Goal: Navigation & Orientation: Find specific page/section

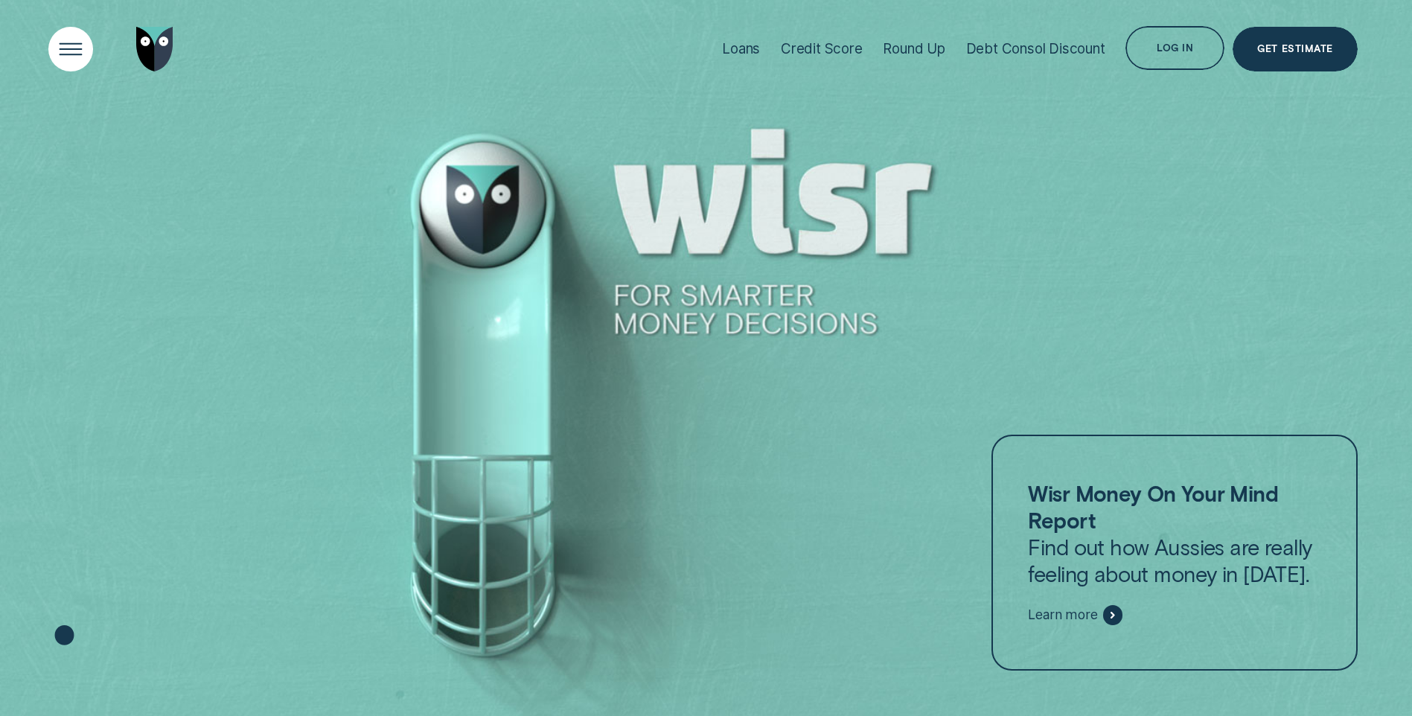
click at [74, 54] on div "Open Menu" at bounding box center [70, 49] width 63 height 63
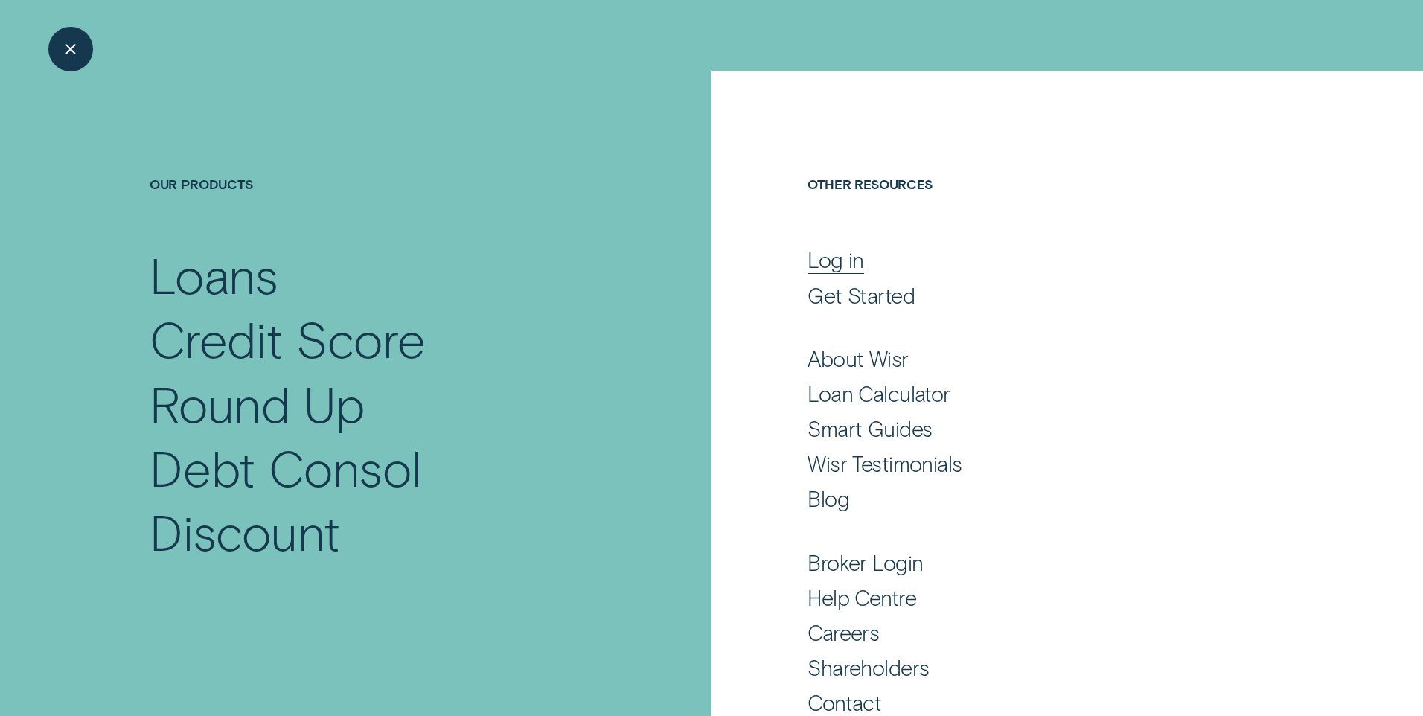
scroll to position [56, 0]
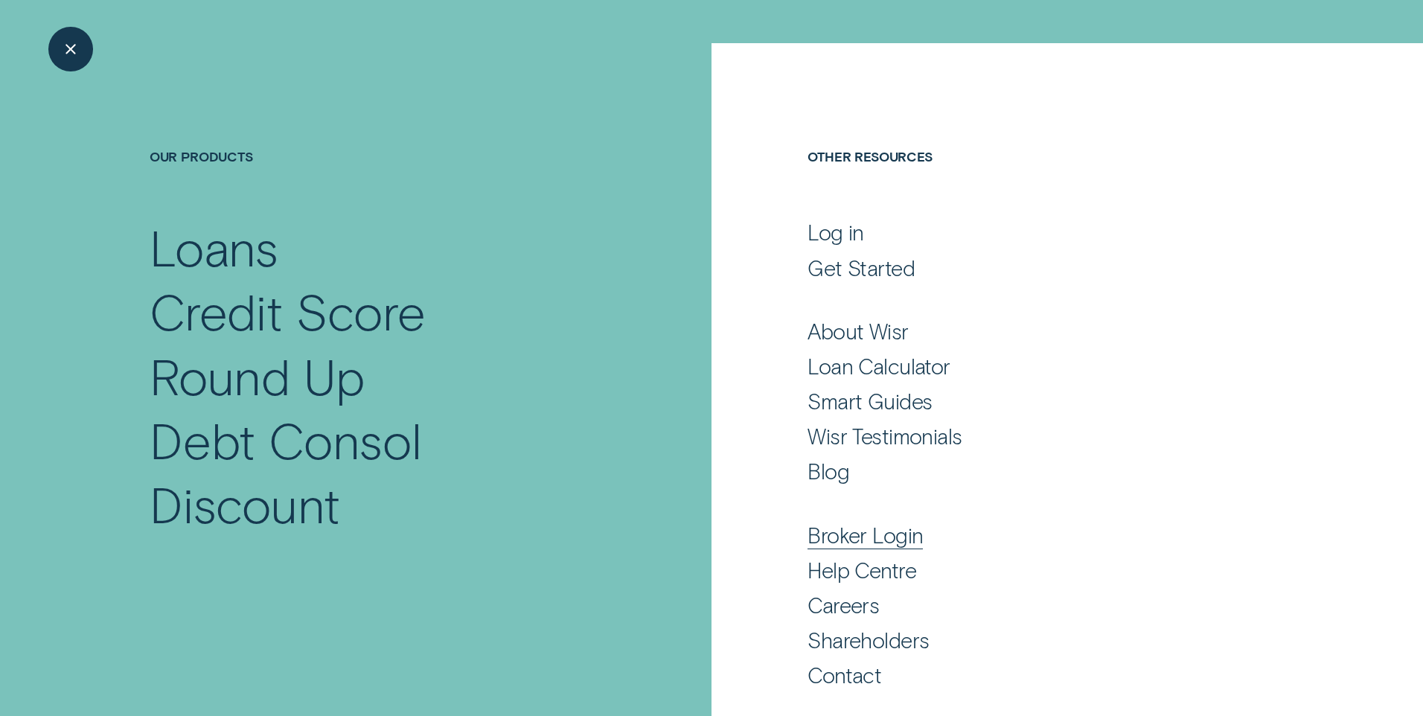
click at [855, 532] on div "Broker Login" at bounding box center [864, 535] width 115 height 27
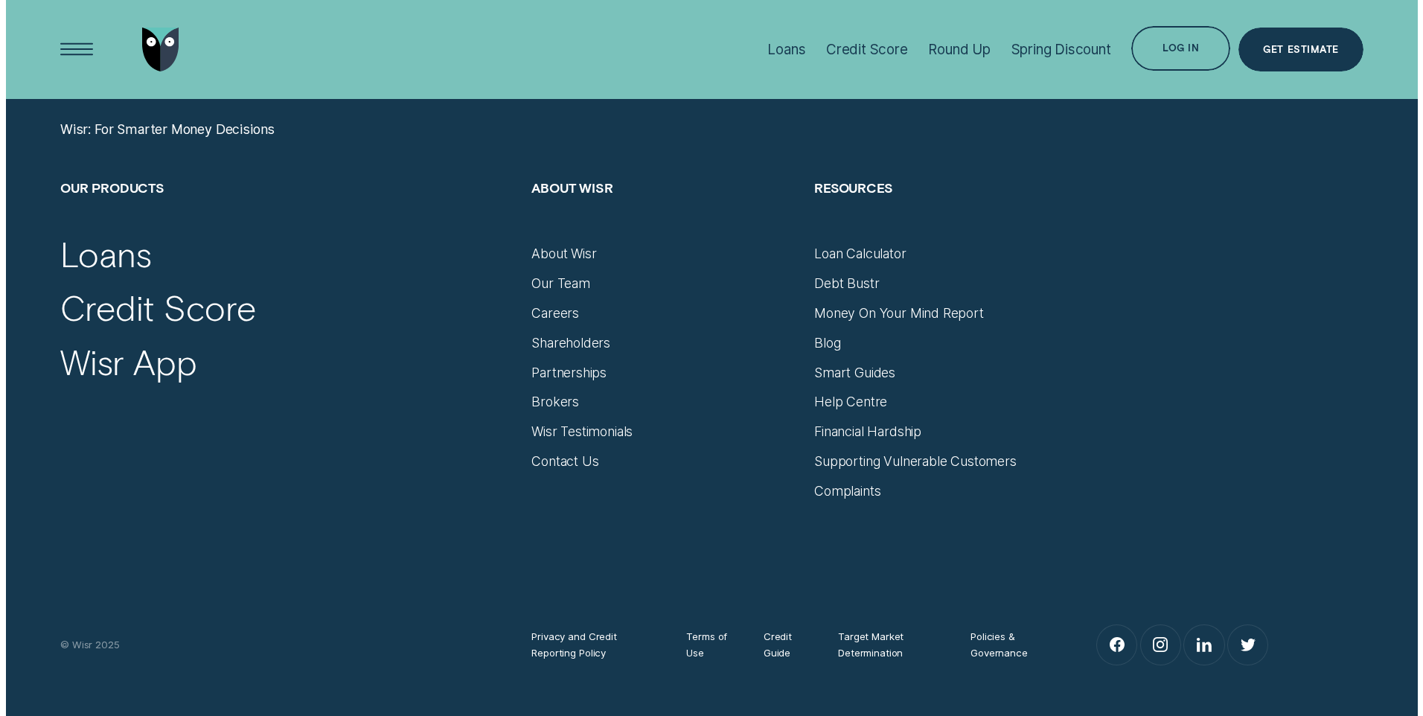
scroll to position [6292, 0]
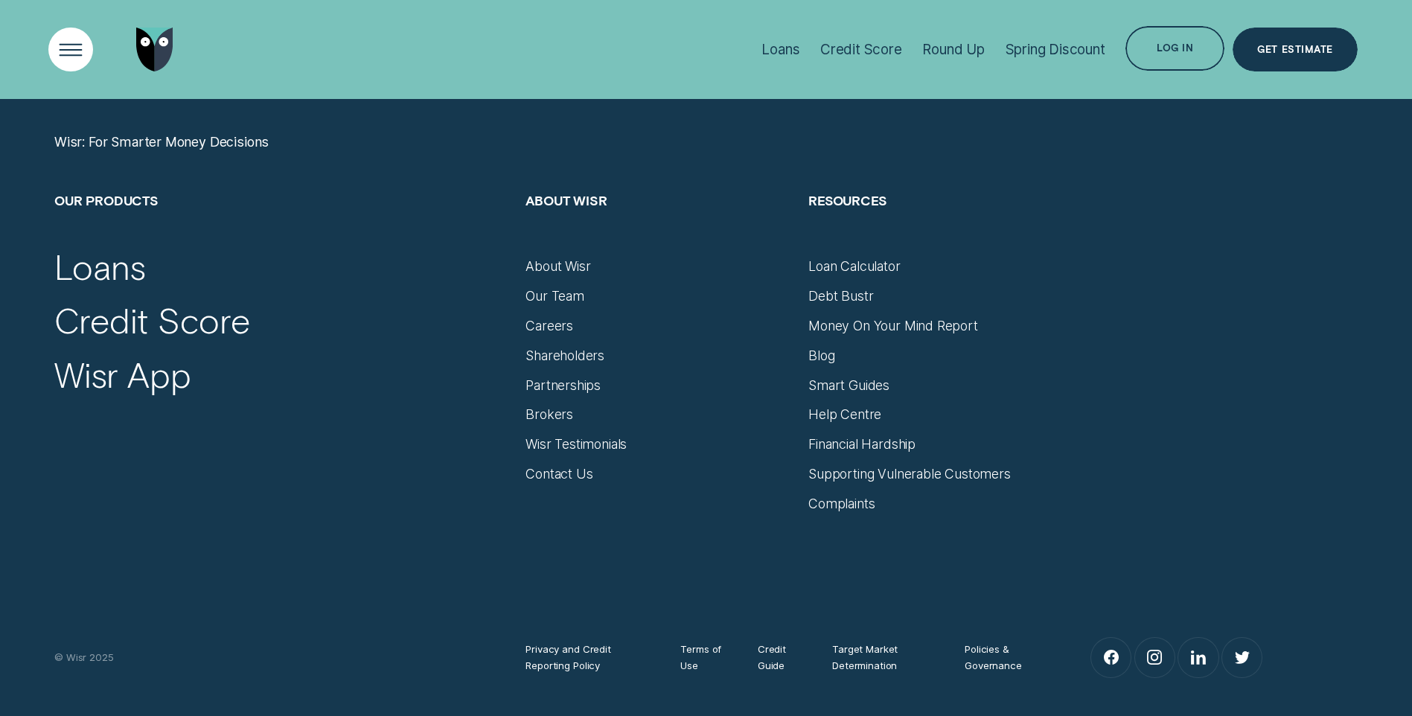
click at [79, 45] on div "Open Menu" at bounding box center [70, 49] width 63 height 63
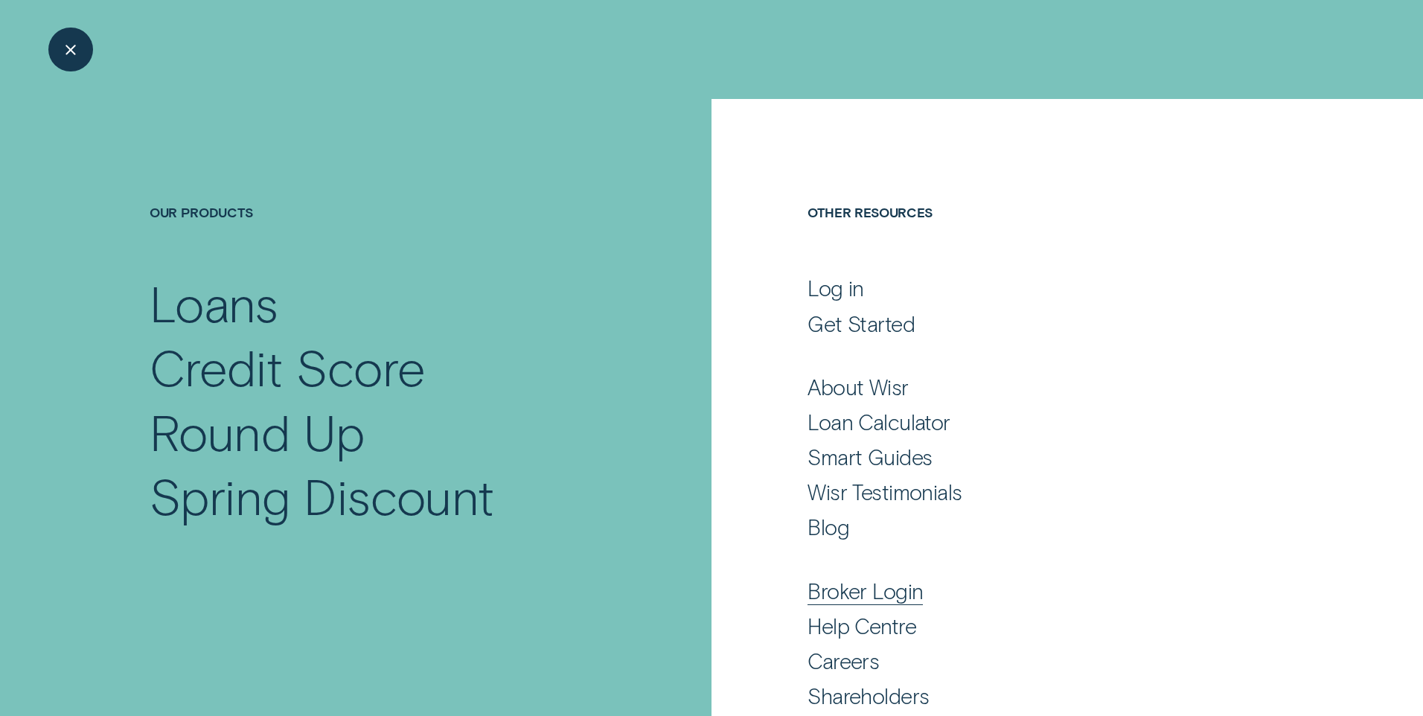
click at [864, 586] on div "Broker Login" at bounding box center [864, 590] width 115 height 27
